Goal: Information Seeking & Learning: Find specific fact

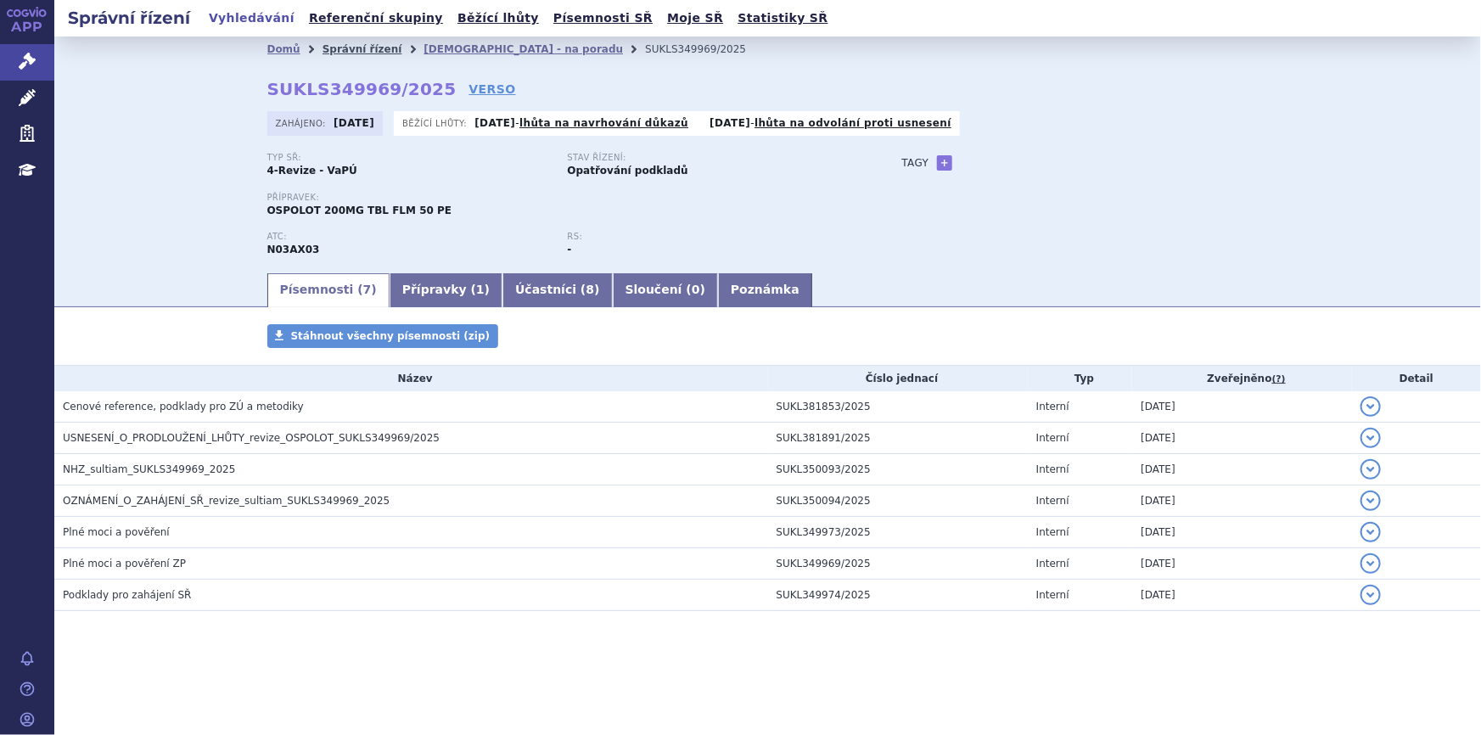
click at [346, 50] on link "Správní řízení" at bounding box center [363, 49] width 80 height 12
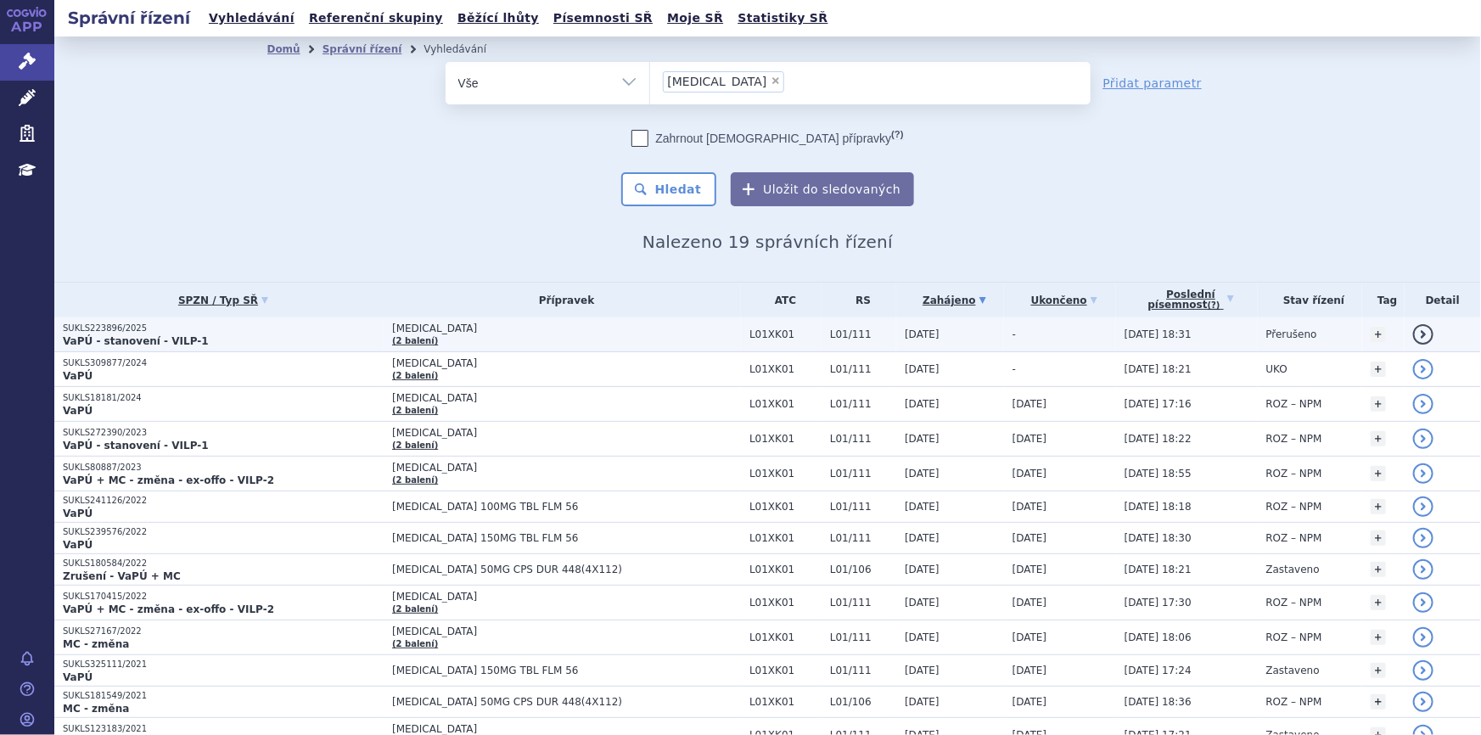
click at [552, 335] on td "LYNPARZA (2 balení)" at bounding box center [562, 335] width 357 height 35
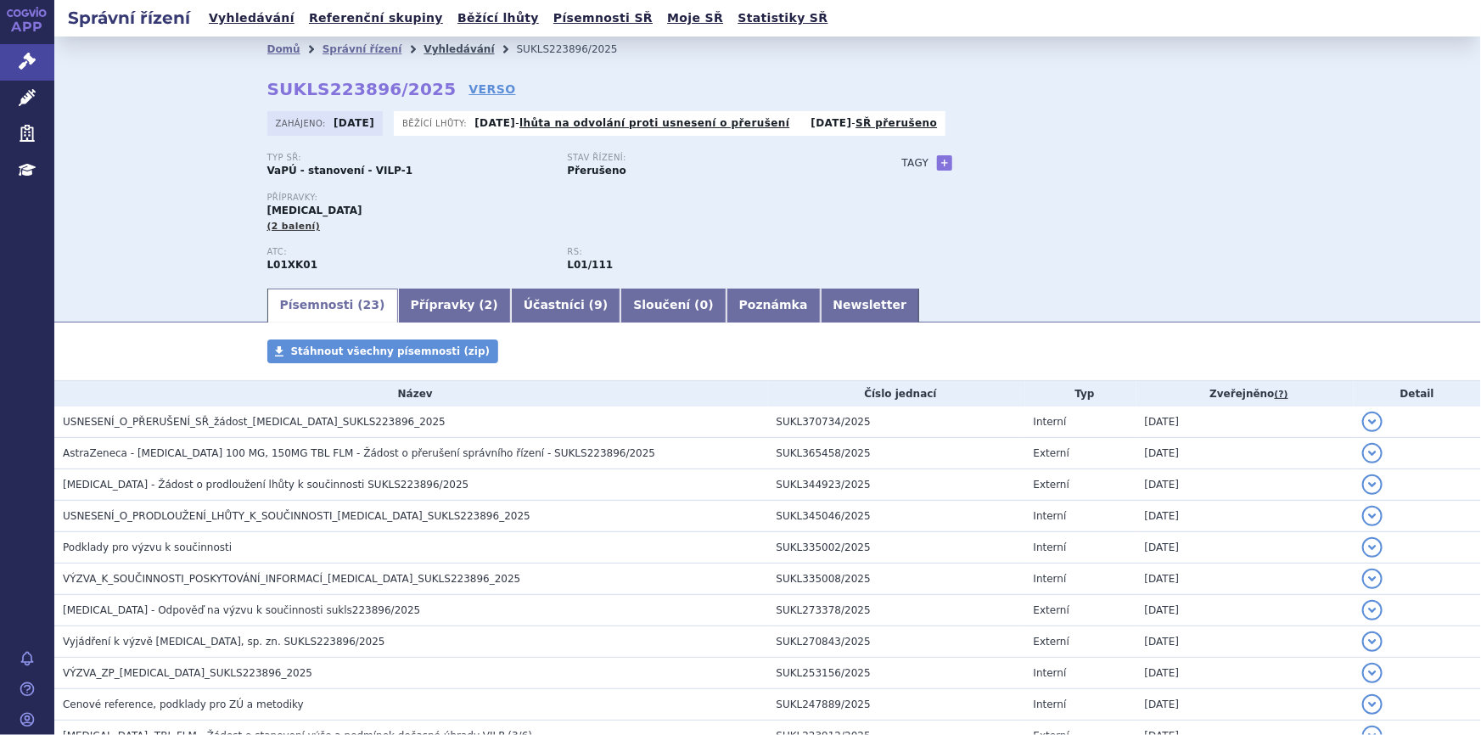
click at [433, 50] on link "Vyhledávání" at bounding box center [459, 49] width 70 height 12
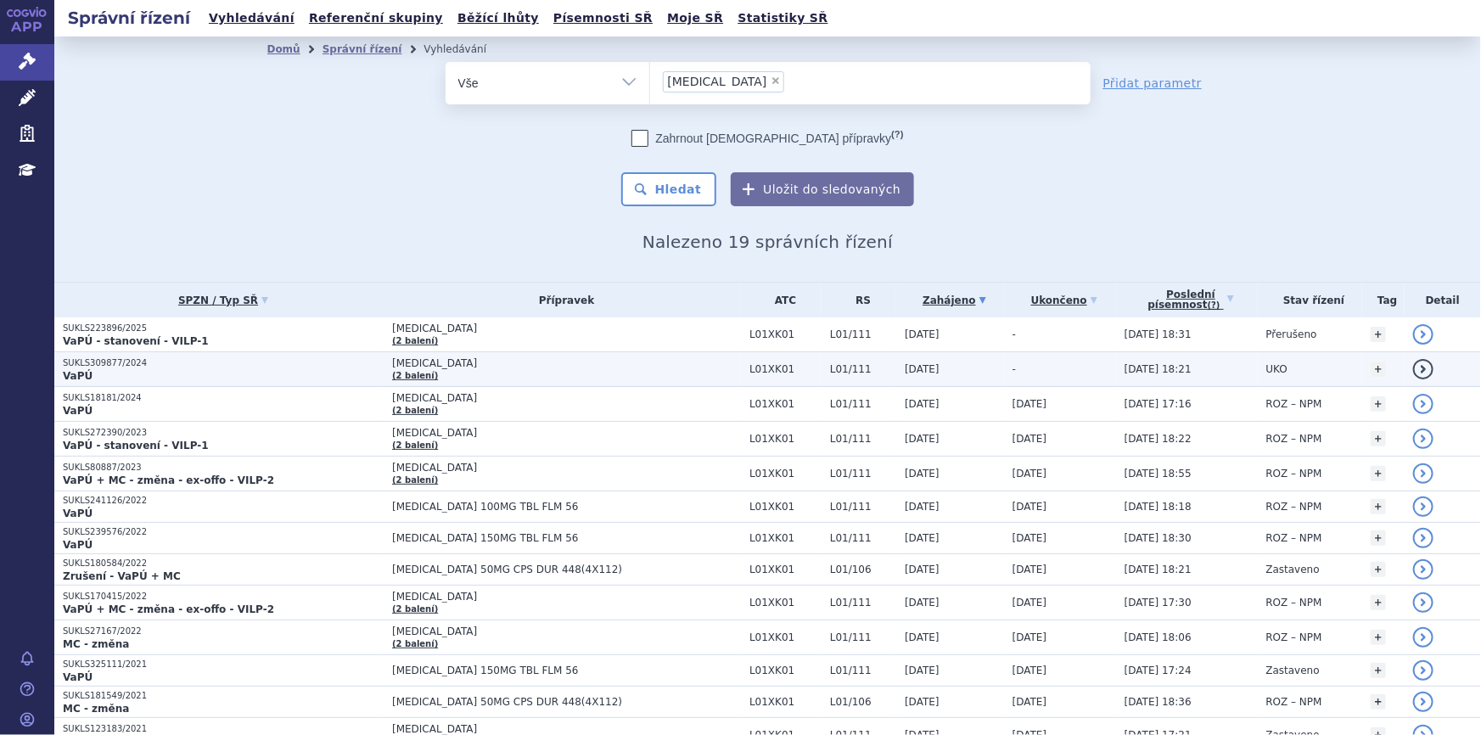
click at [312, 367] on p "SUKLS309877/2024" at bounding box center [223, 363] width 321 height 12
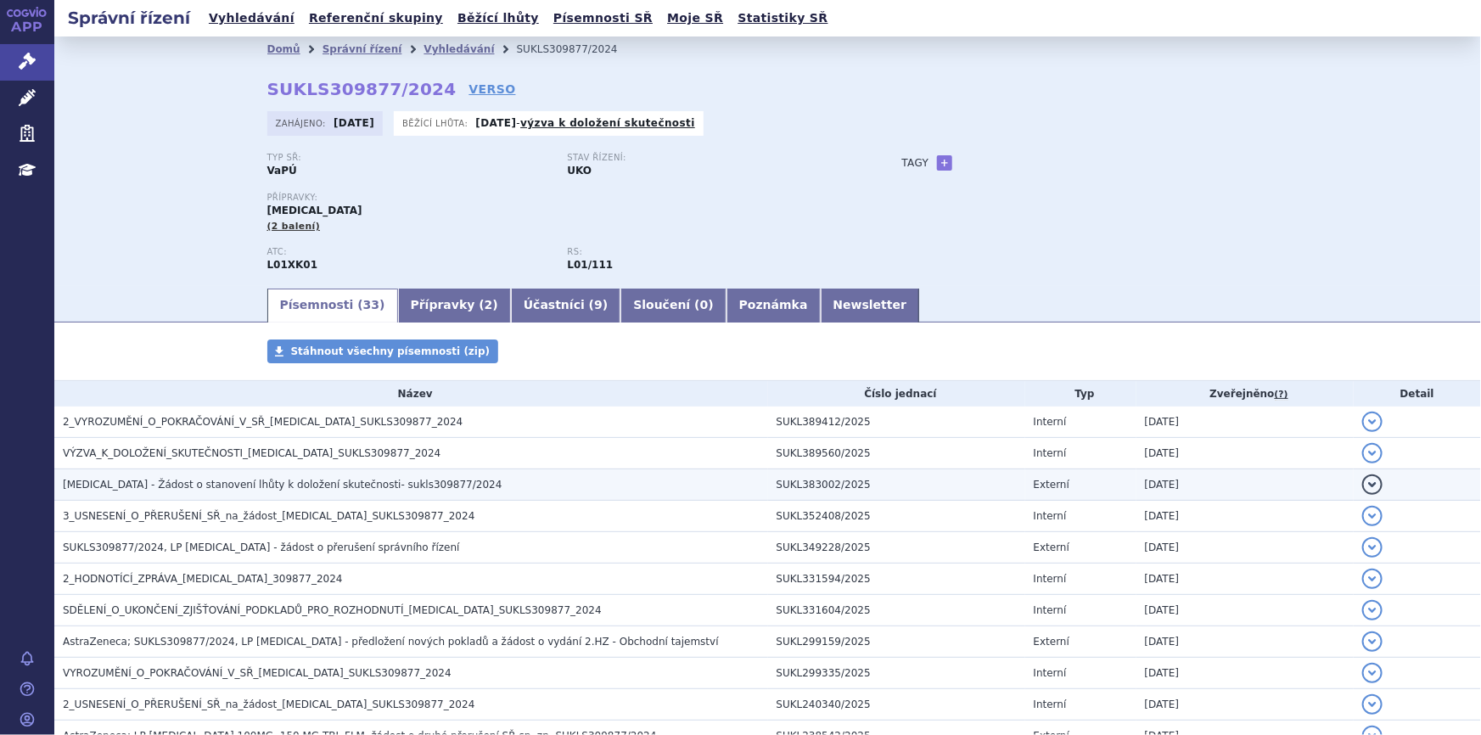
scroll to position [76, 0]
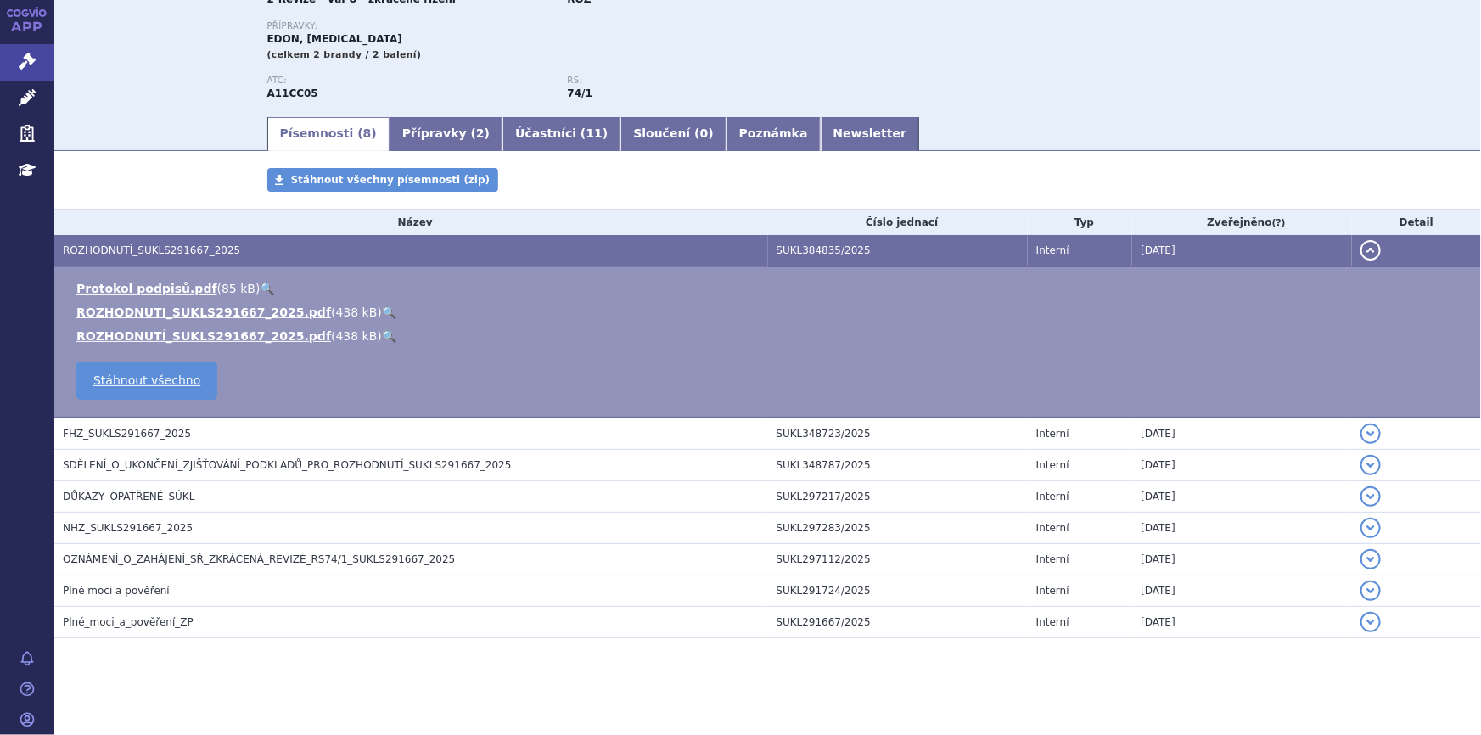
scroll to position [175, 0]
